Goal: Task Accomplishment & Management: Complete application form

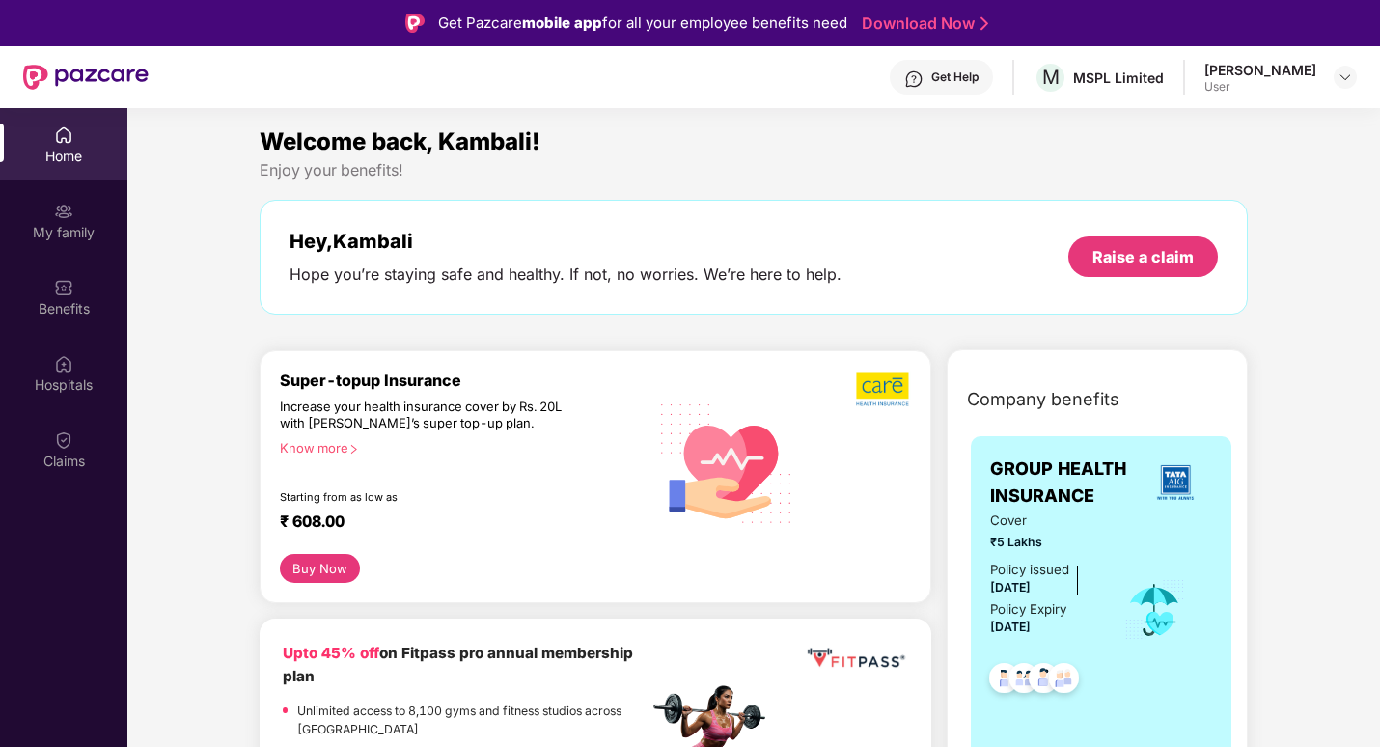
click at [720, 259] on div "Hey, [PERSON_NAME] Hope you’re staying safe and healthy. If not, no worries. We…" at bounding box center [565, 257] width 552 height 55
click at [65, 238] on div "My family" at bounding box center [63, 232] width 127 height 19
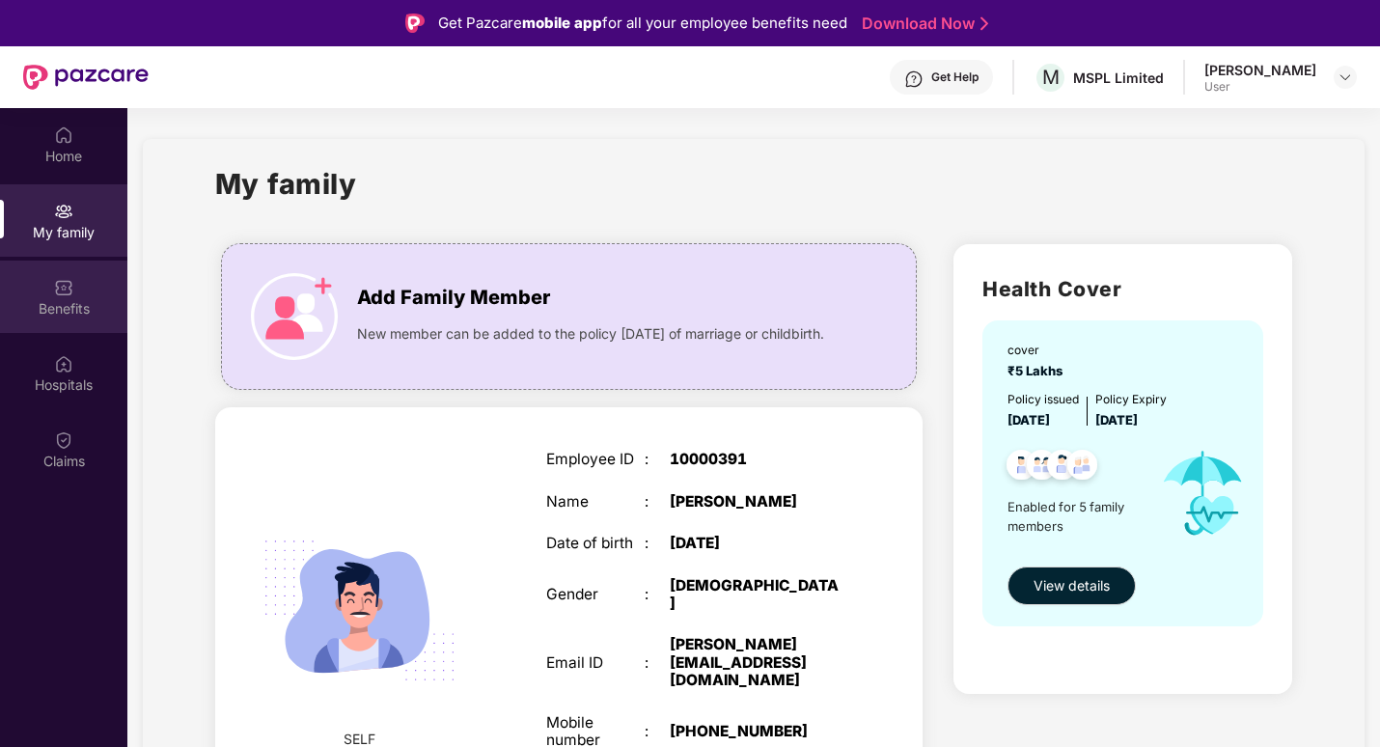
click at [78, 277] on div "Benefits" at bounding box center [63, 297] width 127 height 72
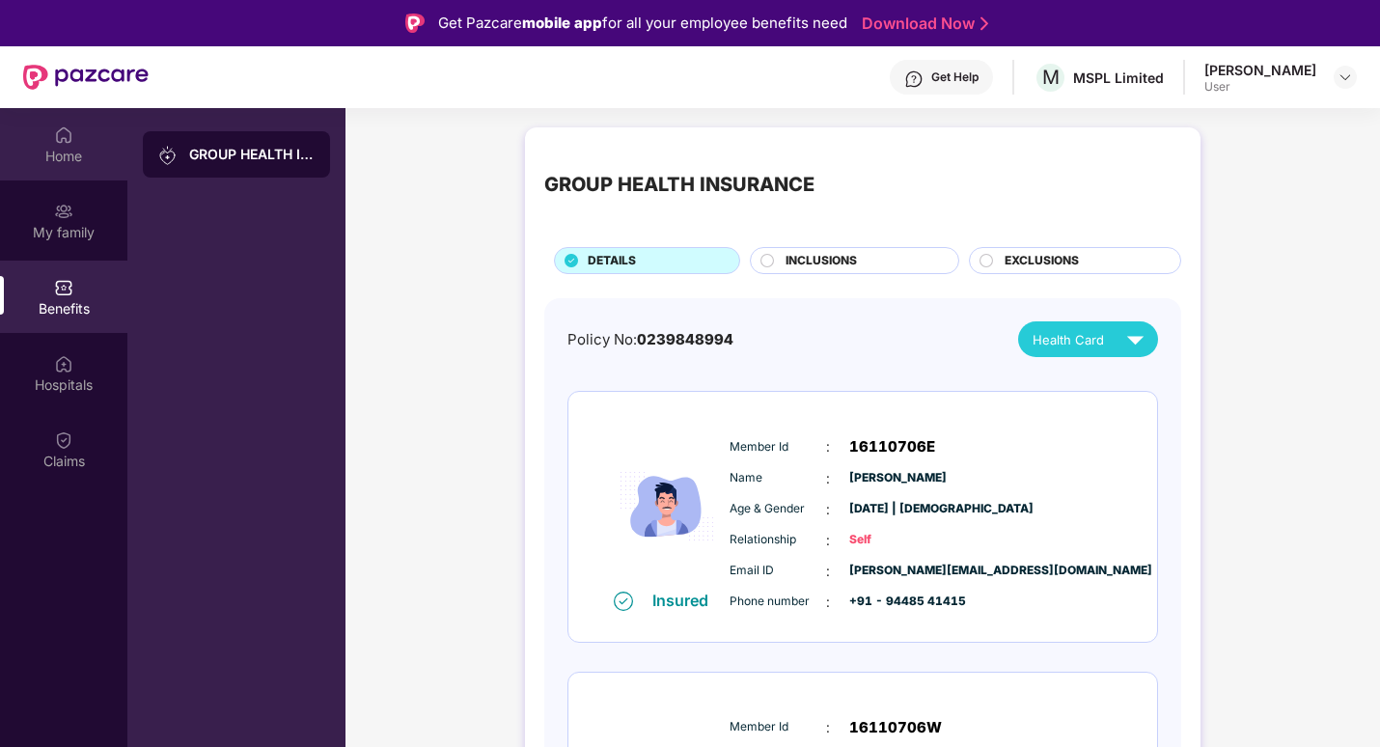
click at [58, 149] on div "Home" at bounding box center [63, 156] width 127 height 19
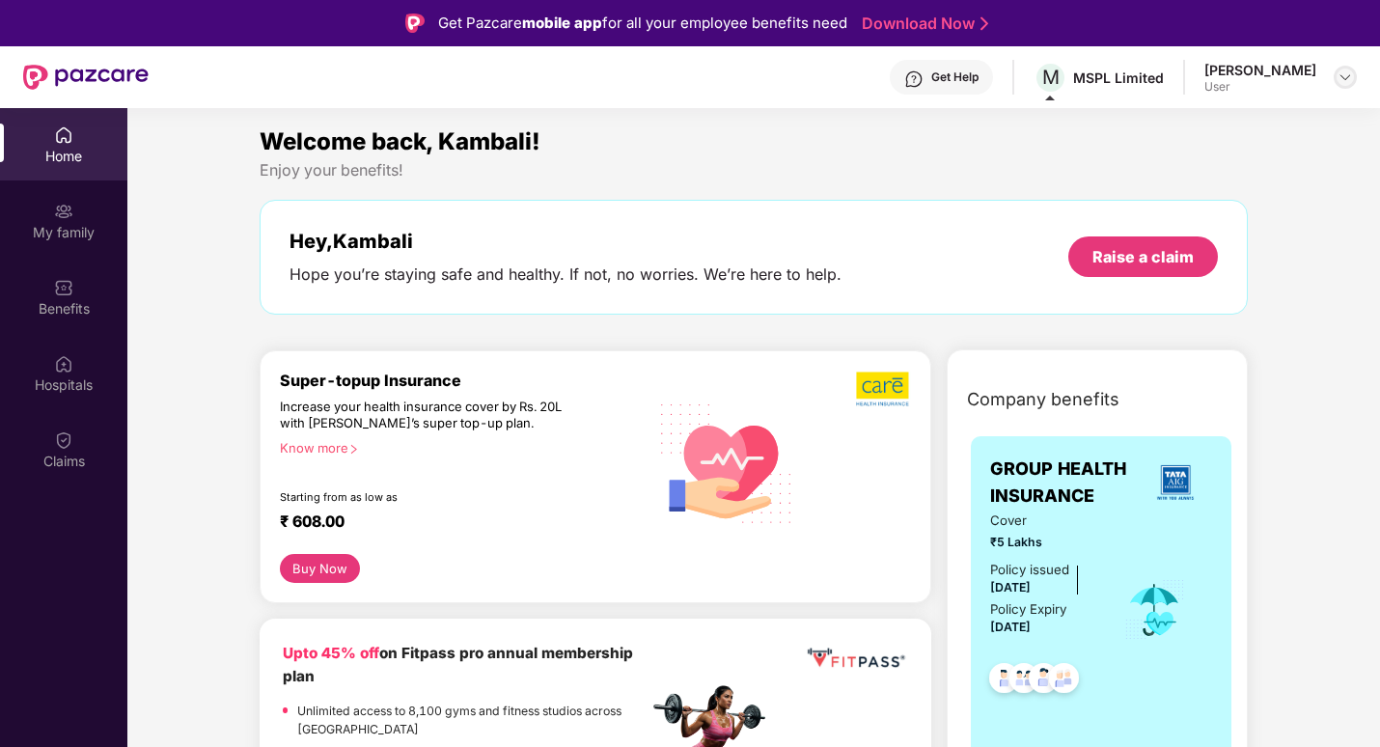
click at [1343, 78] on img at bounding box center [1344, 76] width 15 height 15
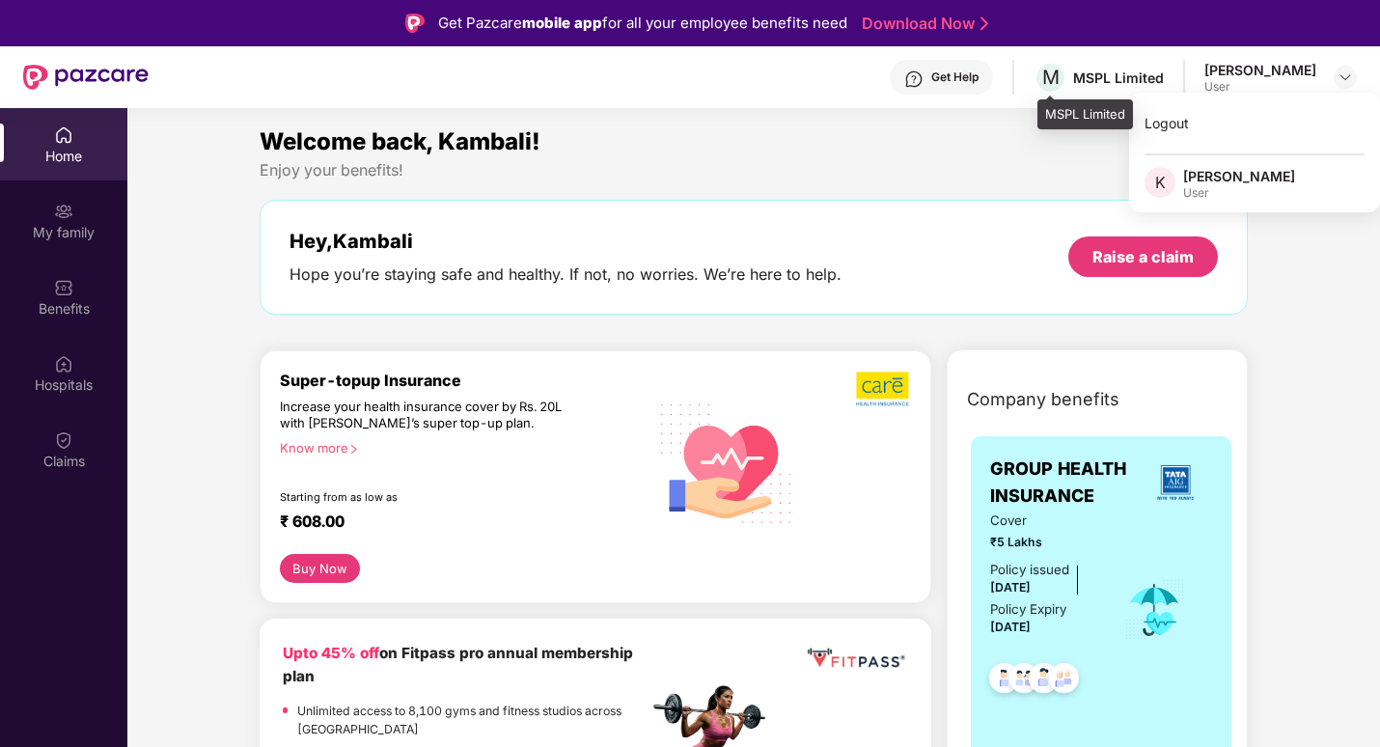
click at [1072, 92] on div "M MSPL Limited" at bounding box center [1098, 78] width 130 height 34
click at [1058, 93] on span "M" at bounding box center [1050, 78] width 34 height 34
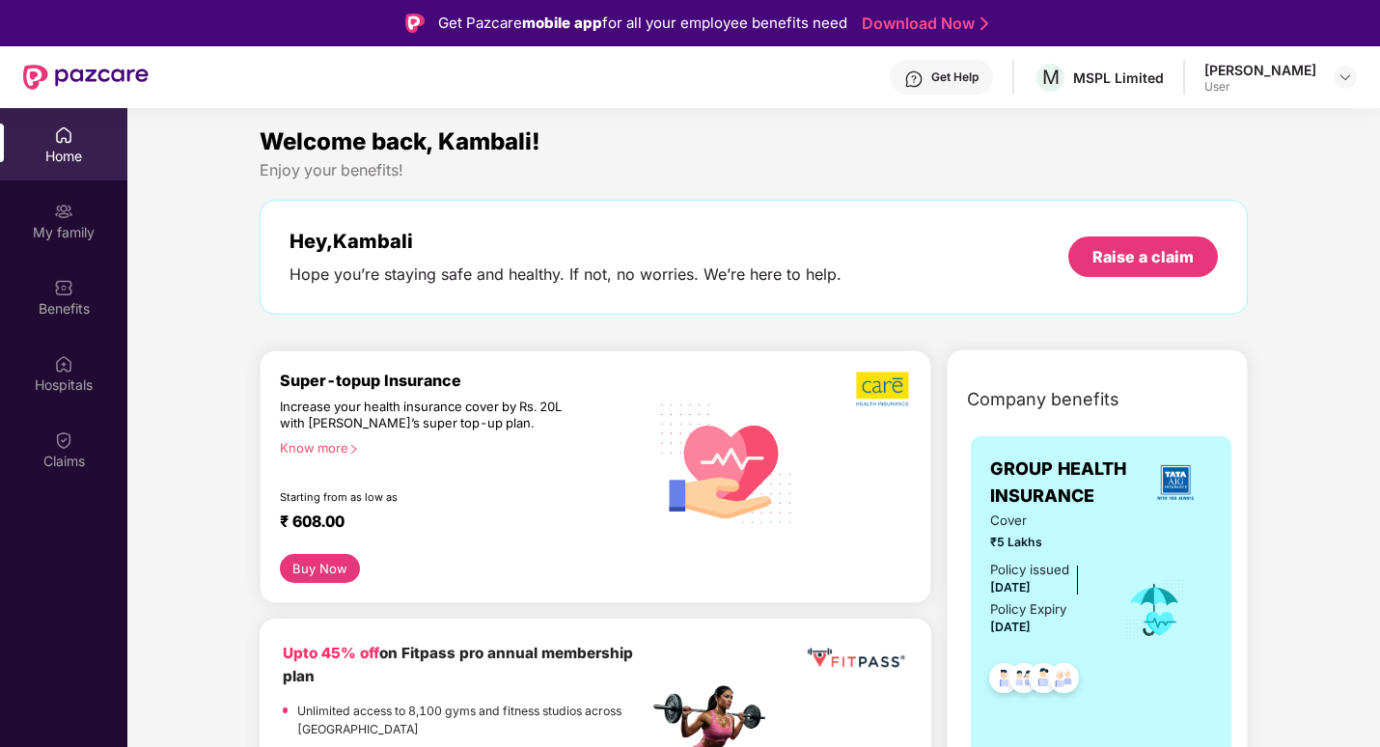
click at [1041, 96] on div "Get Help M MSPL Limited [PERSON_NAME] User" at bounding box center [753, 77] width 1208 height 62
click at [1339, 71] on img at bounding box center [1344, 76] width 15 height 15
click at [1213, 177] on div "[PERSON_NAME]" at bounding box center [1239, 176] width 112 height 18
click at [1213, 177] on div "Enjoy your benefits!" at bounding box center [754, 170] width 988 height 20
click at [1067, 78] on span "M" at bounding box center [1050, 78] width 34 height 34
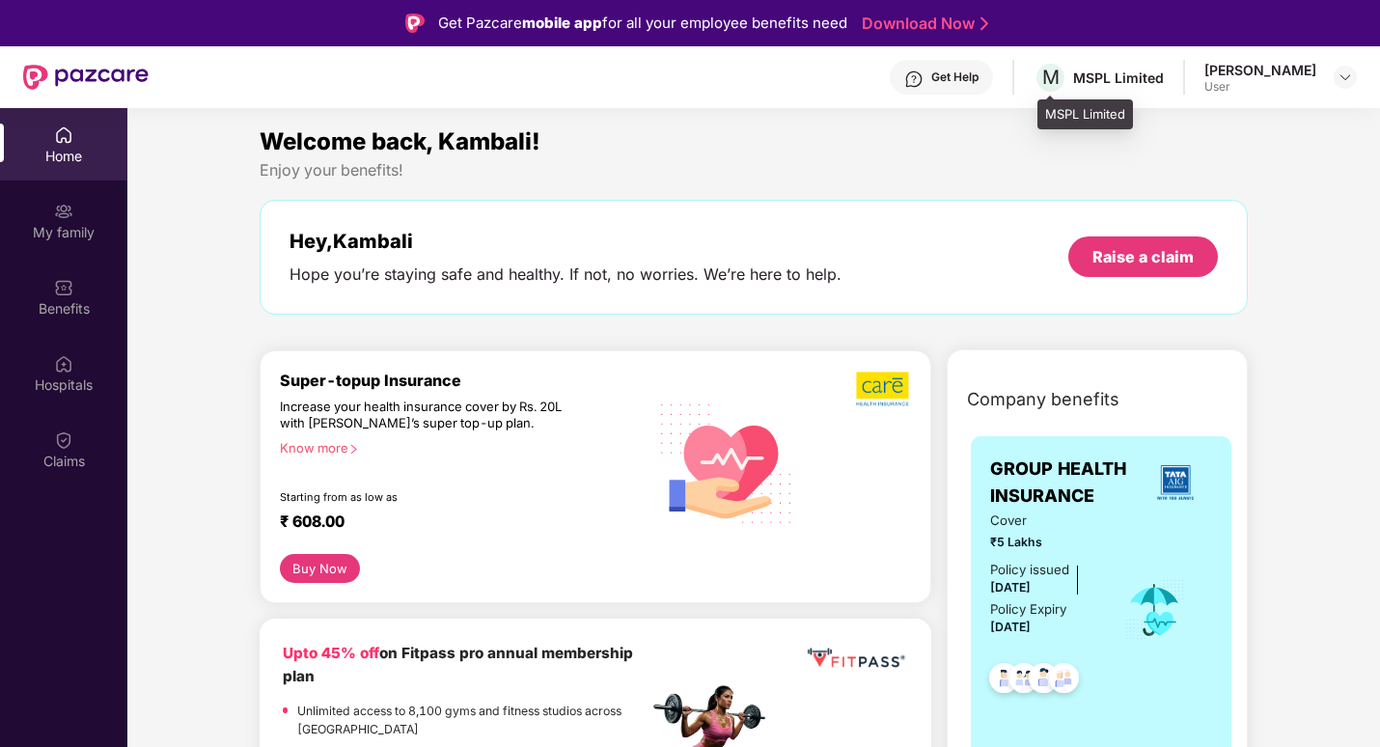
click at [1063, 113] on div "MSPL Limited" at bounding box center [1085, 114] width 96 height 31
drag, startPoint x: 1063, startPoint y: 113, endPoint x: 1178, endPoint y: 161, distance: 124.5
click at [1178, 161] on div "Enjoy your benefits!" at bounding box center [754, 170] width 988 height 20
click at [1361, 82] on header "Get Help M MSPL Limited Kambali Vasanth User" at bounding box center [690, 77] width 1380 height 62
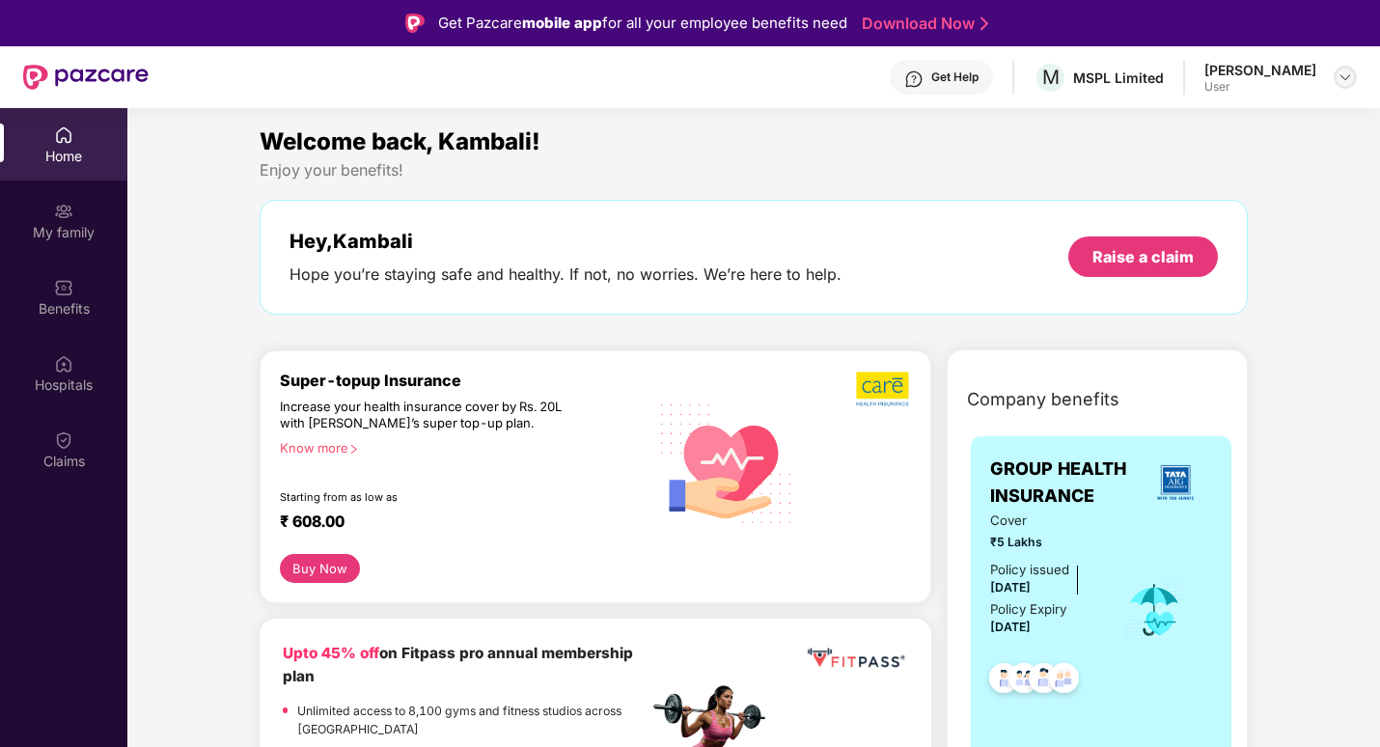
click at [1335, 70] on div at bounding box center [1344, 77] width 23 height 23
click at [1219, 191] on div "User" at bounding box center [1239, 192] width 112 height 15
click at [1219, 173] on div "Enjoy your benefits!" at bounding box center [754, 170] width 988 height 20
click at [1148, 264] on div "Raise a claim" at bounding box center [1142, 256] width 101 height 21
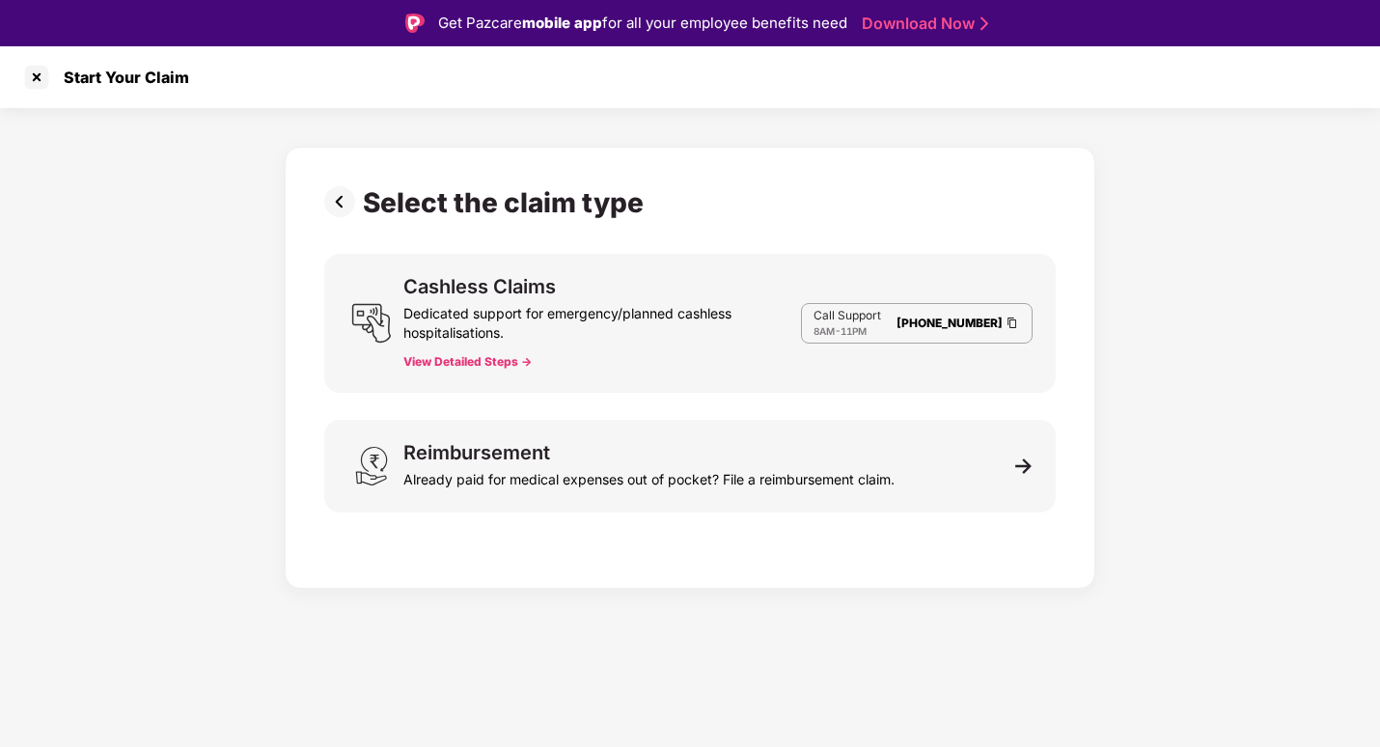
click at [467, 360] on button "View Detailed Steps ->" at bounding box center [467, 361] width 128 height 15
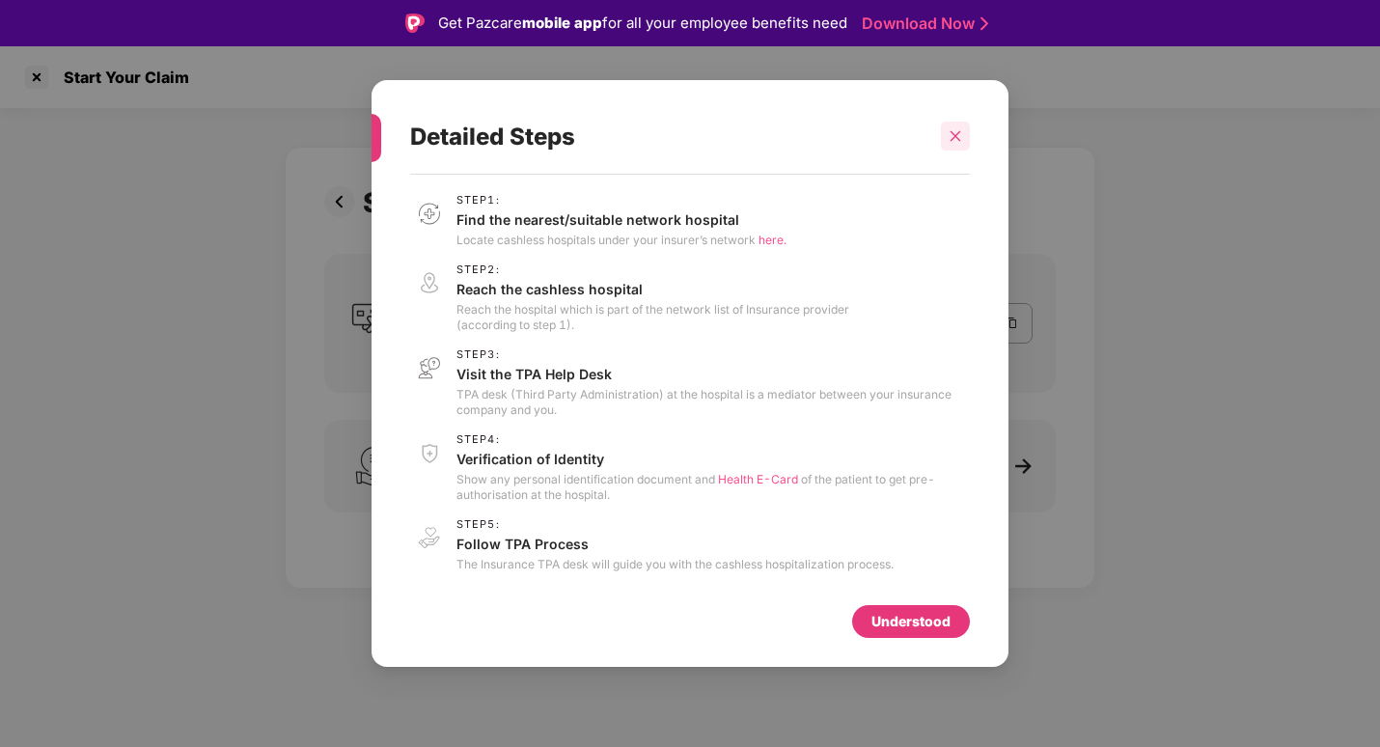
click at [950, 134] on icon "close" at bounding box center [955, 136] width 14 height 14
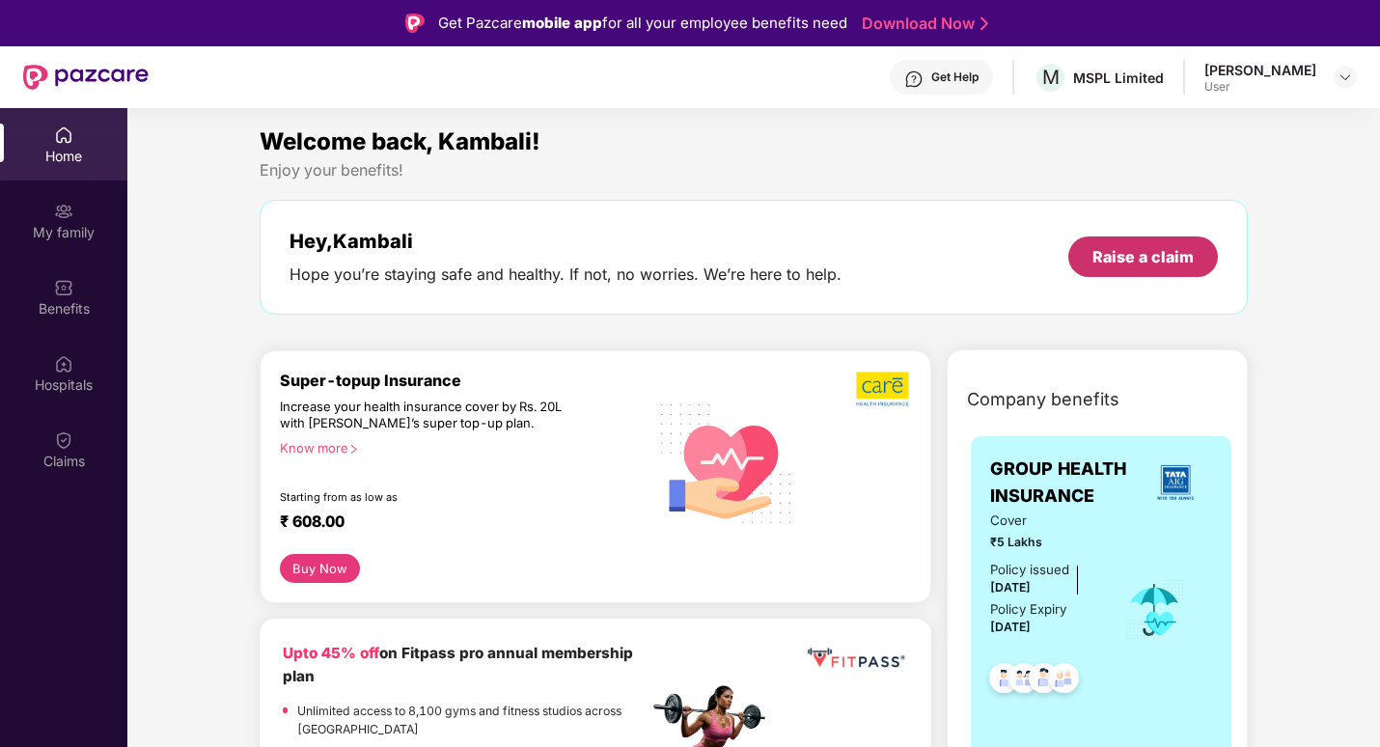
click at [1133, 246] on div "Raise a claim" at bounding box center [1142, 256] width 101 height 21
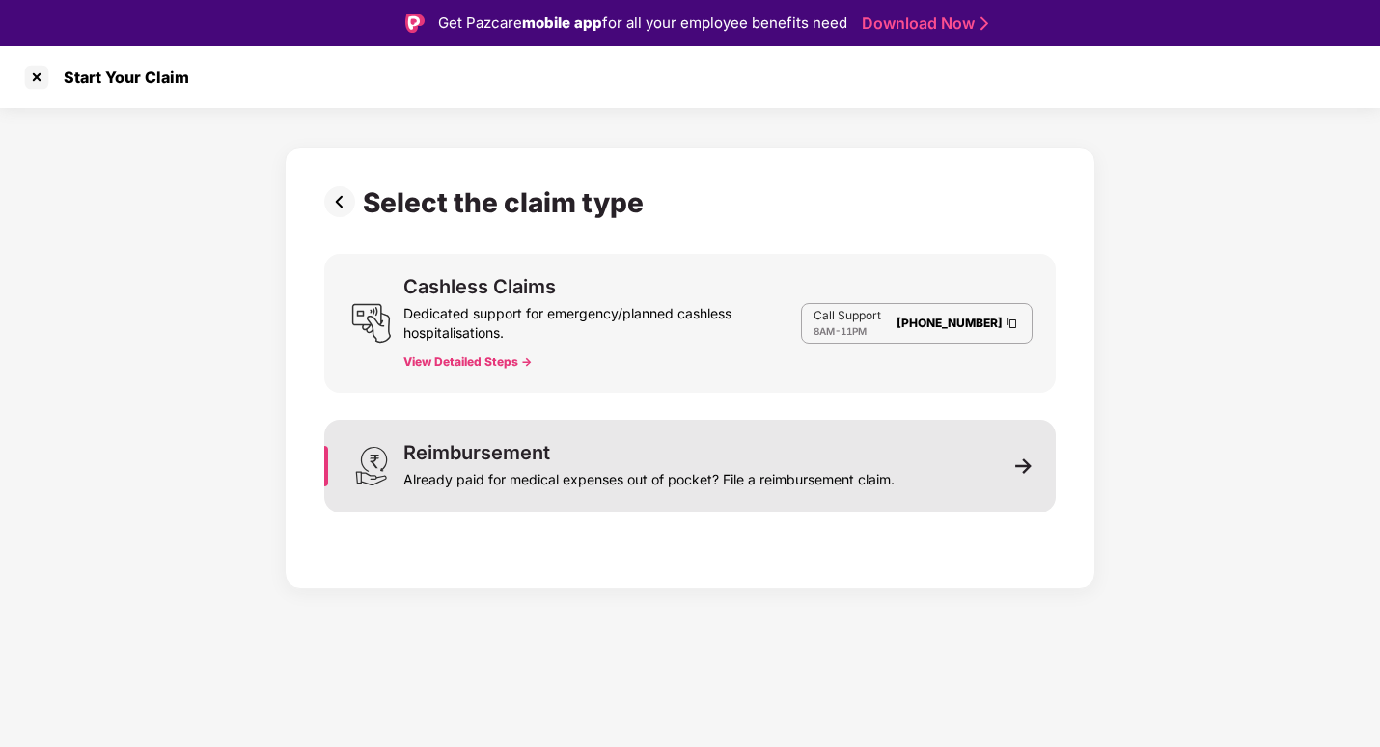
click at [1013, 469] on div "Reimbursement Already paid for medical expenses out of pocket? File a reimburse…" at bounding box center [689, 466] width 731 height 93
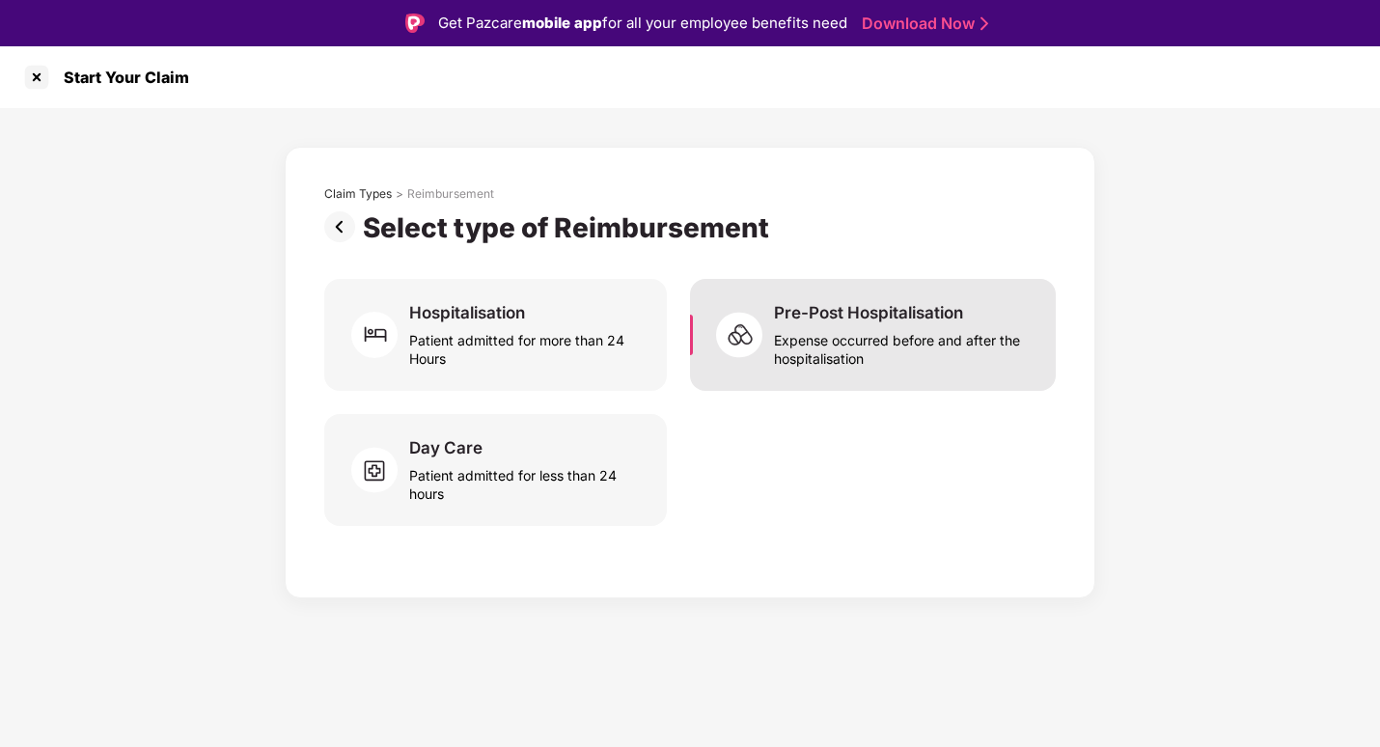
click at [892, 338] on div "Expense occurred before and after the hospitalisation" at bounding box center [903, 345] width 259 height 44
